Goal: Information Seeking & Learning: Learn about a topic

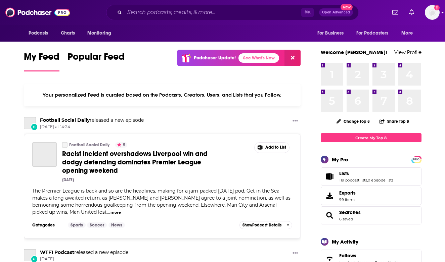
click at [432, 13] on img "Logged in as NicolaLynch" at bounding box center [431, 12] width 15 height 15
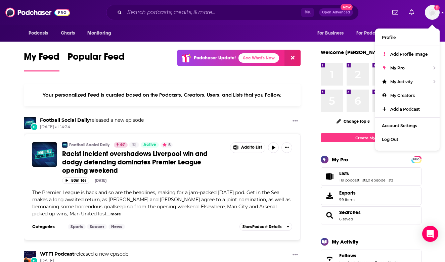
click at [432, 13] on img "Logged in as NicolaLynch" at bounding box center [431, 12] width 15 height 15
click at [262, 16] on input "Search podcasts, credits, & more..." at bounding box center [212, 12] width 176 height 11
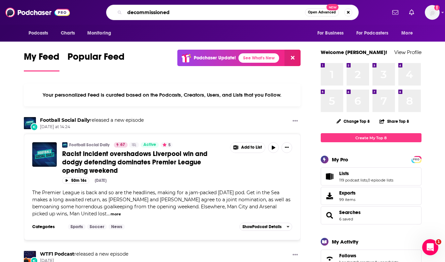
type input "decommissioned"
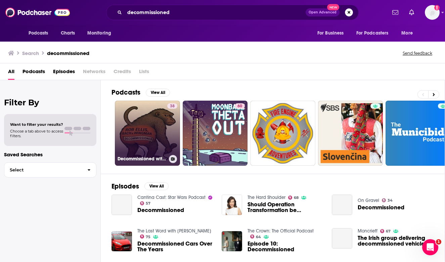
click at [141, 152] on link "38 Decommissioned with [PERSON_NAME], [PERSON_NAME] & [PERSON_NAME]" at bounding box center [147, 133] width 65 height 65
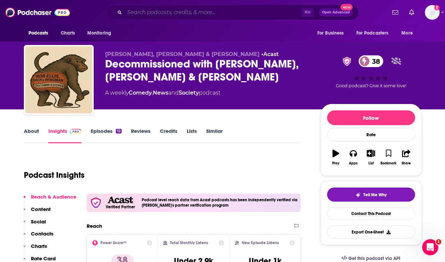
click at [141, 8] on input "Search podcasts, credits, & more..." at bounding box center [212, 12] width 176 height 11
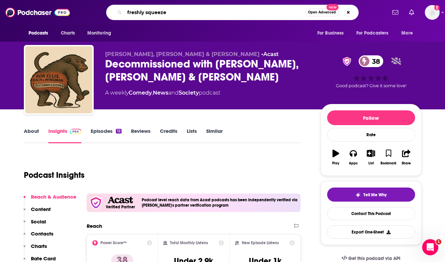
type input "freshly squeezed"
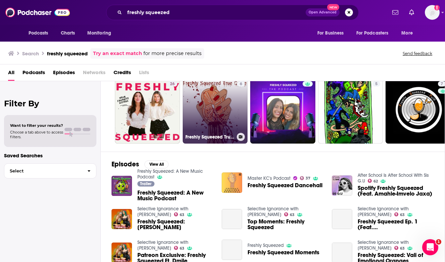
scroll to position [48, 0]
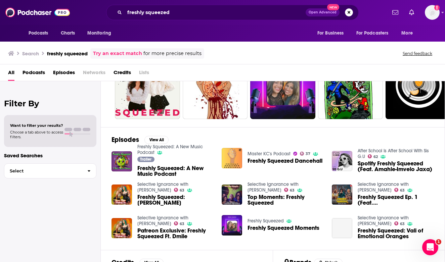
click at [118, 163] on img "Freshly Squeezed: A New Music Podcast" at bounding box center [121, 161] width 20 height 20
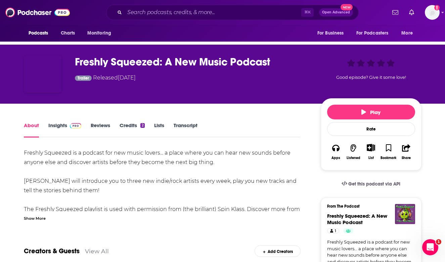
scroll to position [27, 0]
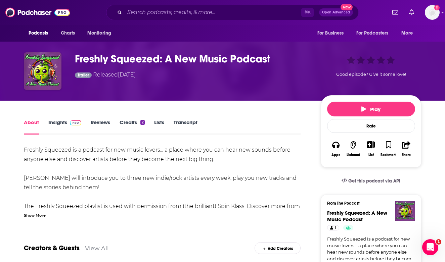
click at [57, 124] on link "Insights" at bounding box center [64, 126] width 33 height 15
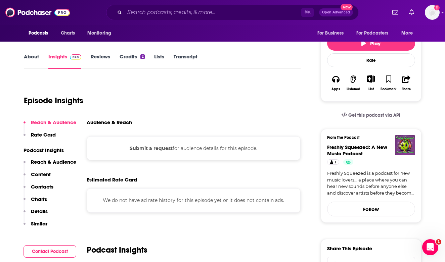
scroll to position [92, 0]
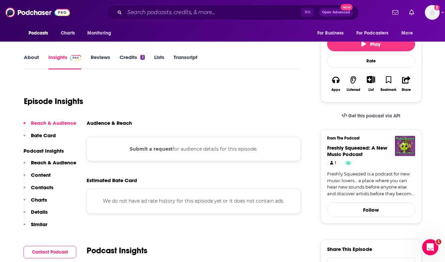
click at [36, 63] on link "About" at bounding box center [31, 61] width 15 height 15
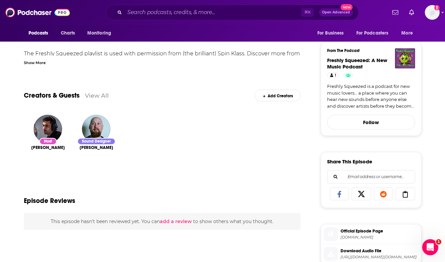
scroll to position [167, 0]
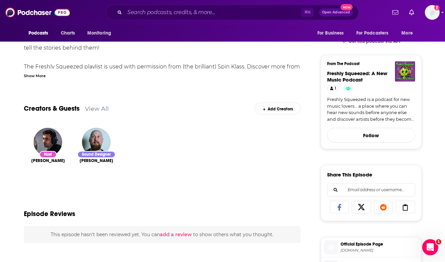
click at [330, 88] on icon "1" at bounding box center [331, 89] width 3 height 4
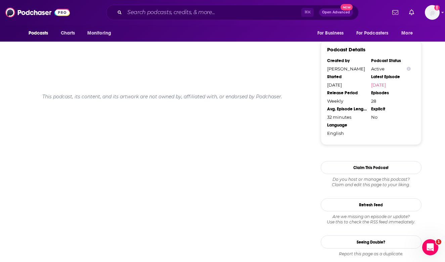
scroll to position [646, 0]
